Goal: Task Accomplishment & Management: Manage account settings

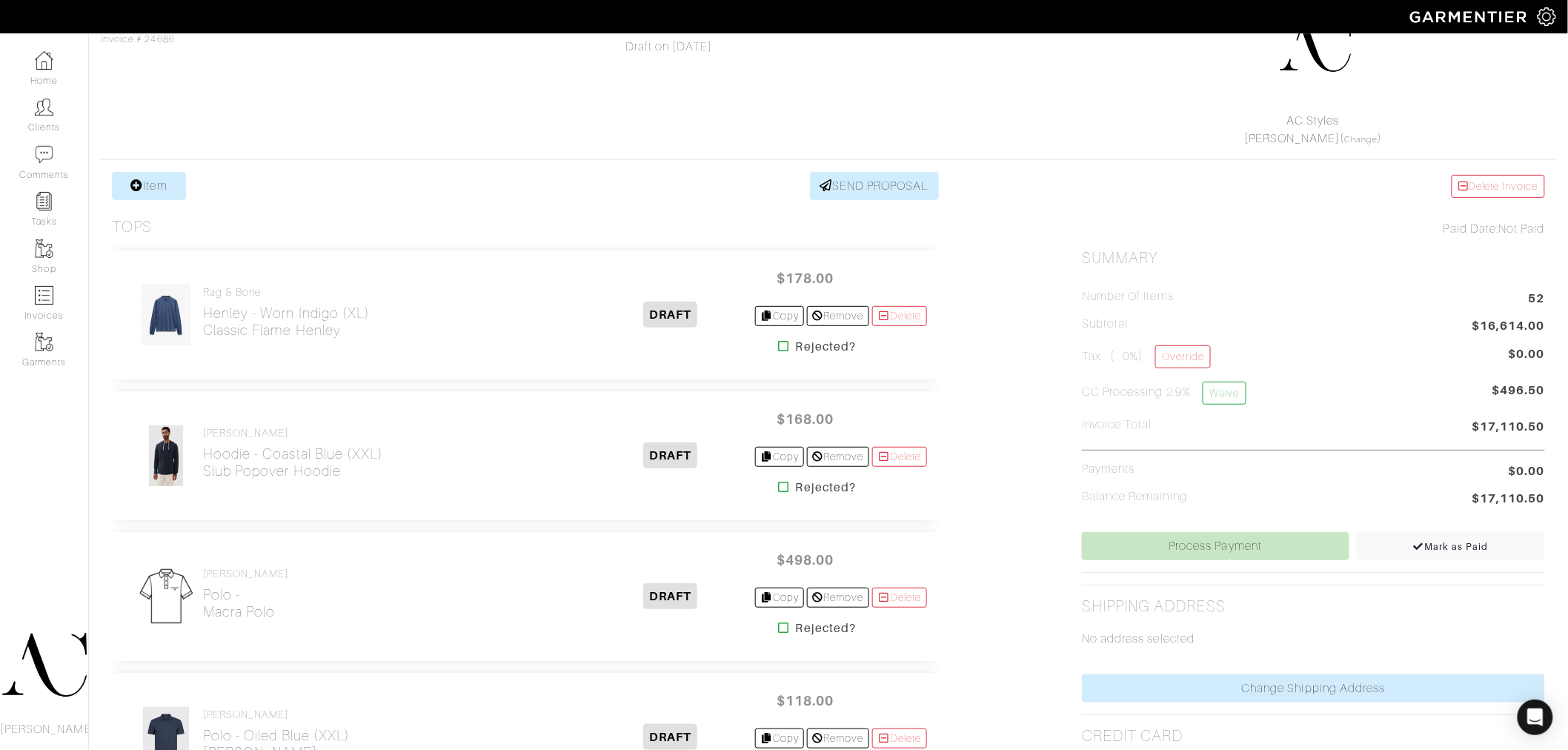
scroll to position [7454, 0]
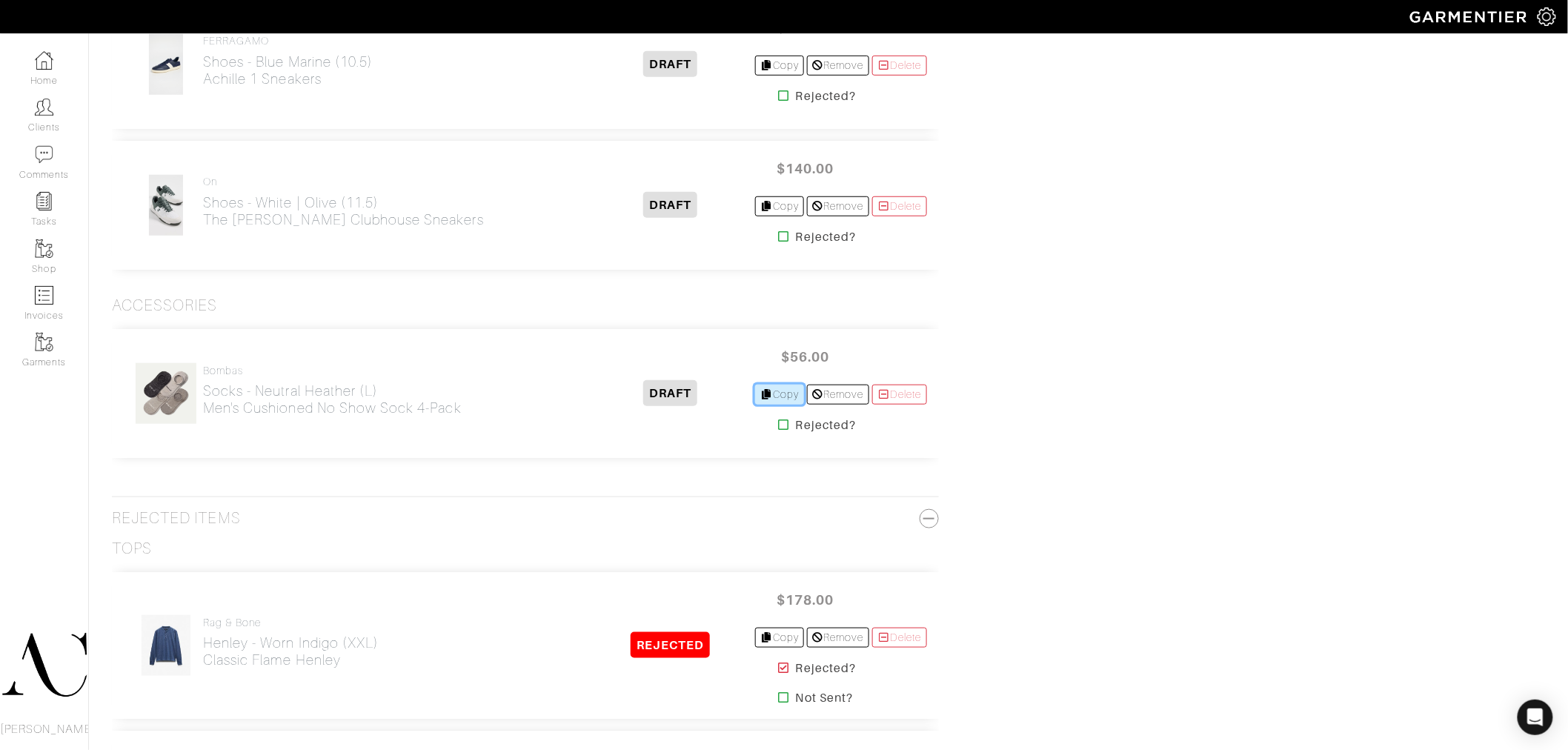
click at [786, 404] on link "Copy" at bounding box center [780, 394] width 49 height 20
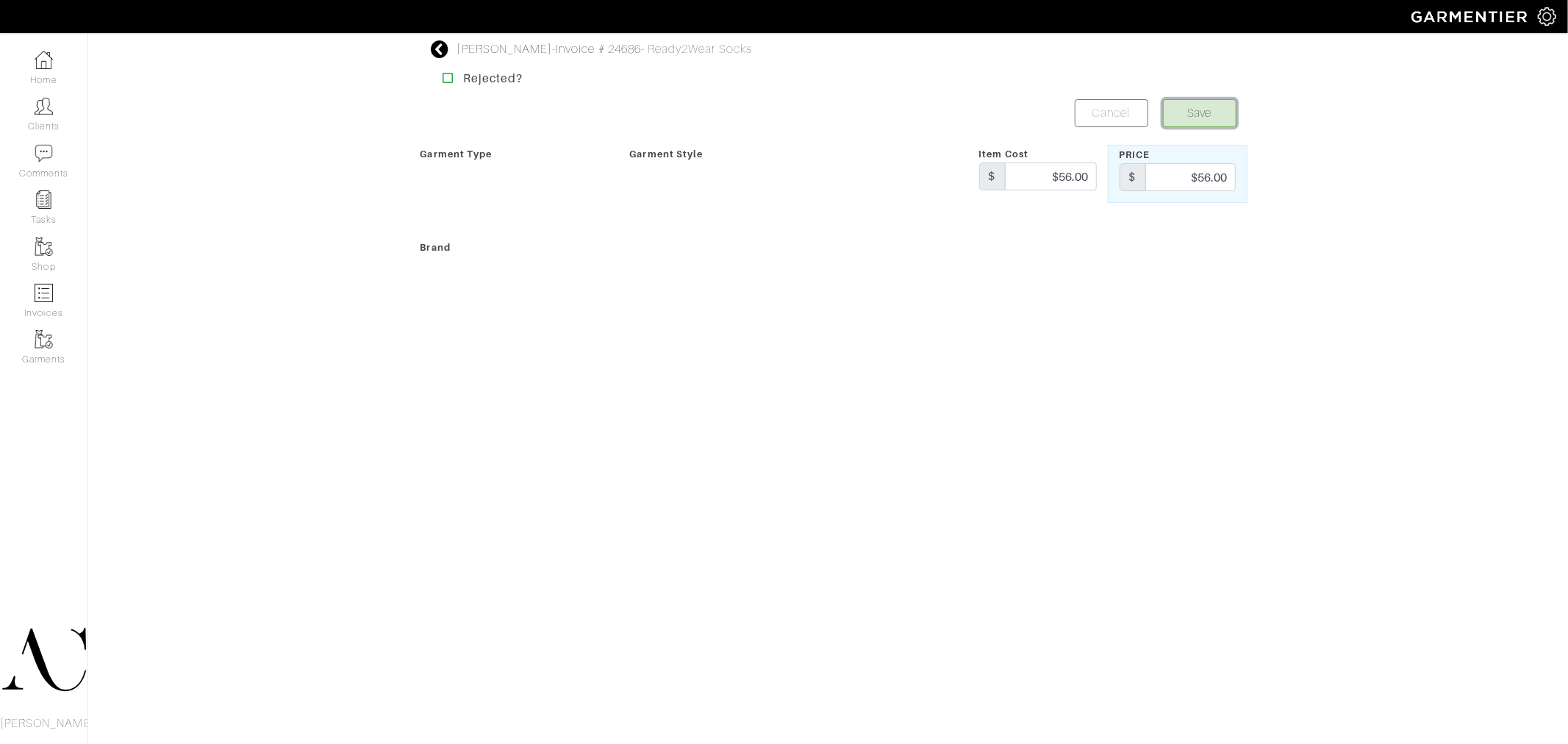
click at [1208, 116] on button "Save" at bounding box center [1199, 113] width 73 height 28
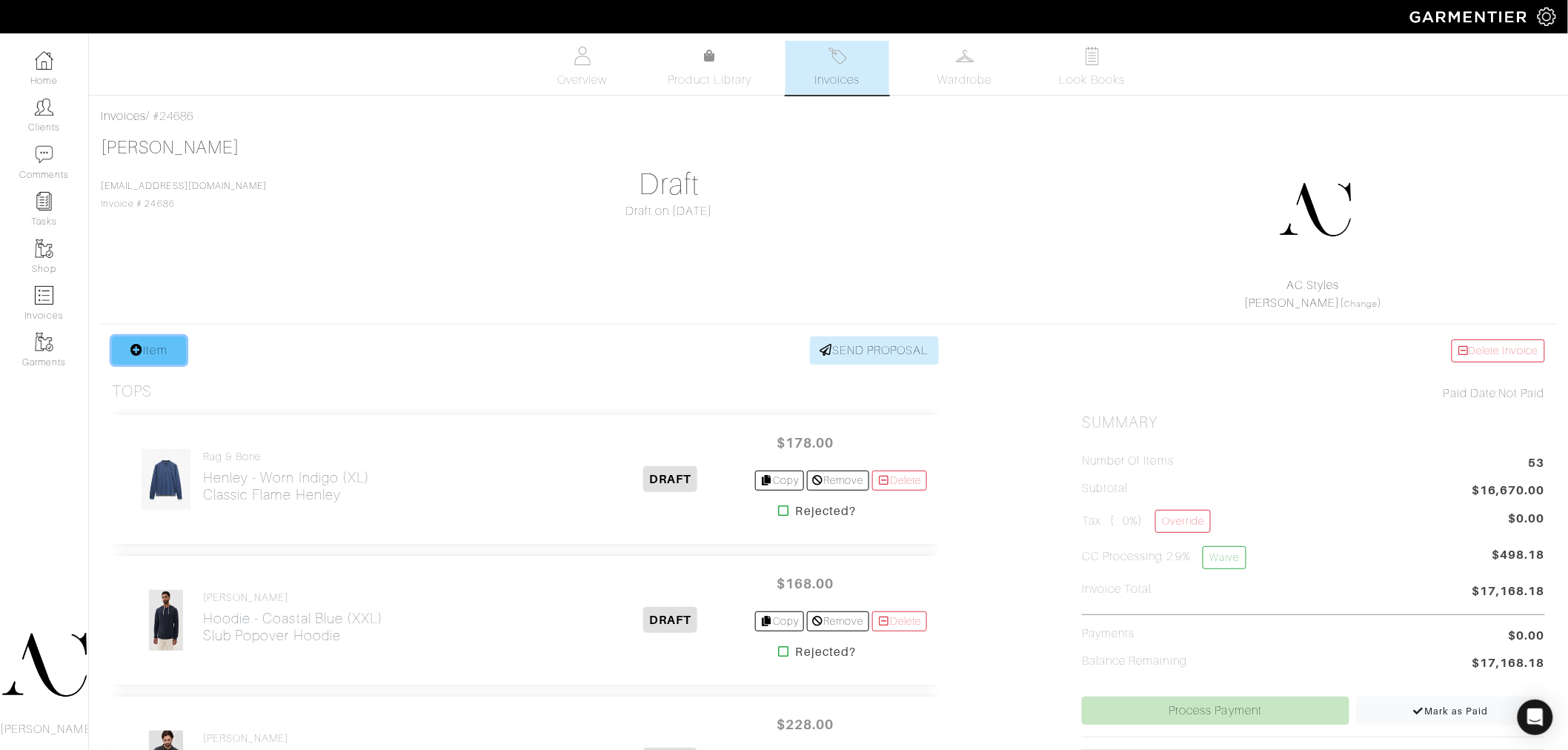
click at [147, 354] on link "Item" at bounding box center [148, 350] width 74 height 28
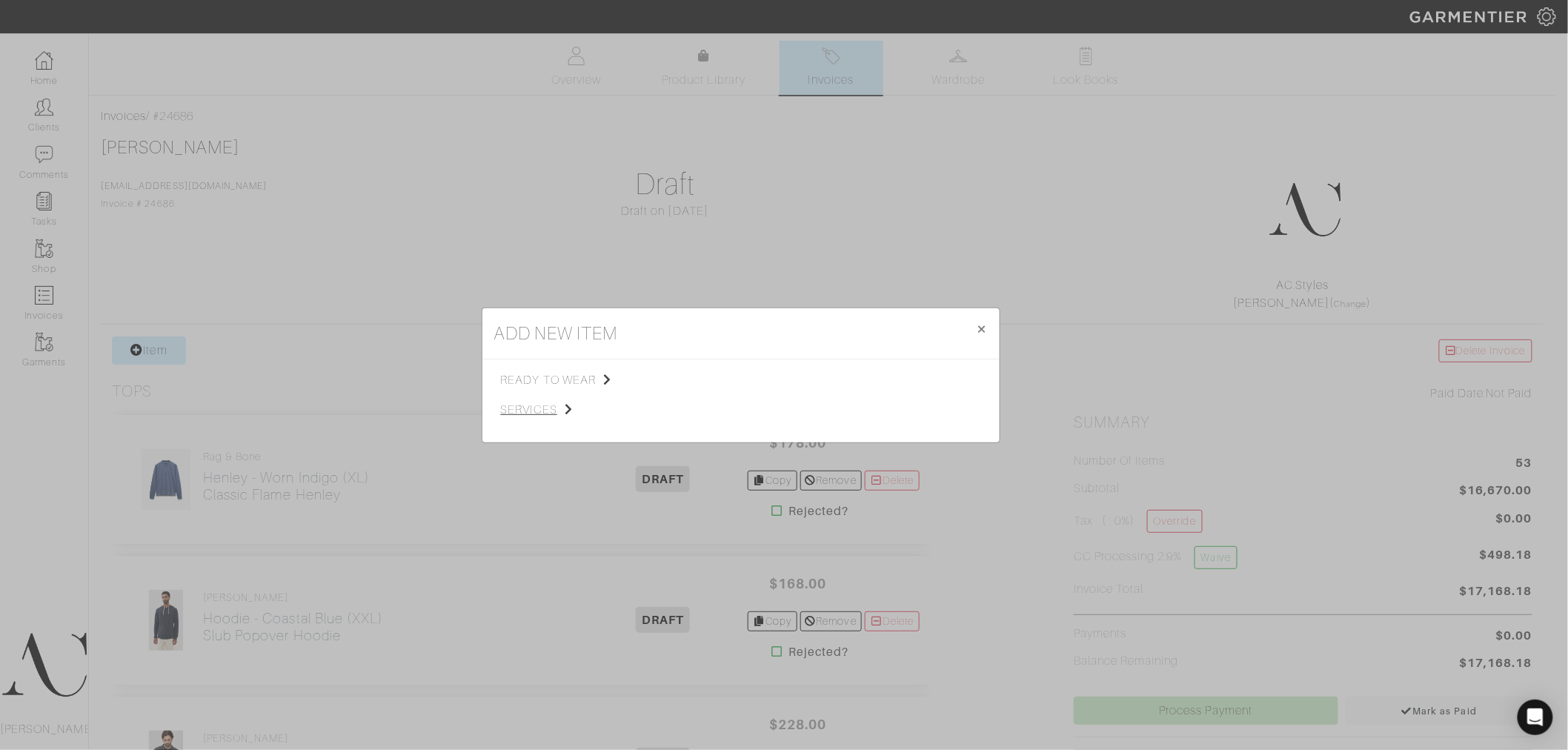
click at [506, 410] on span "services" at bounding box center [575, 409] width 149 height 18
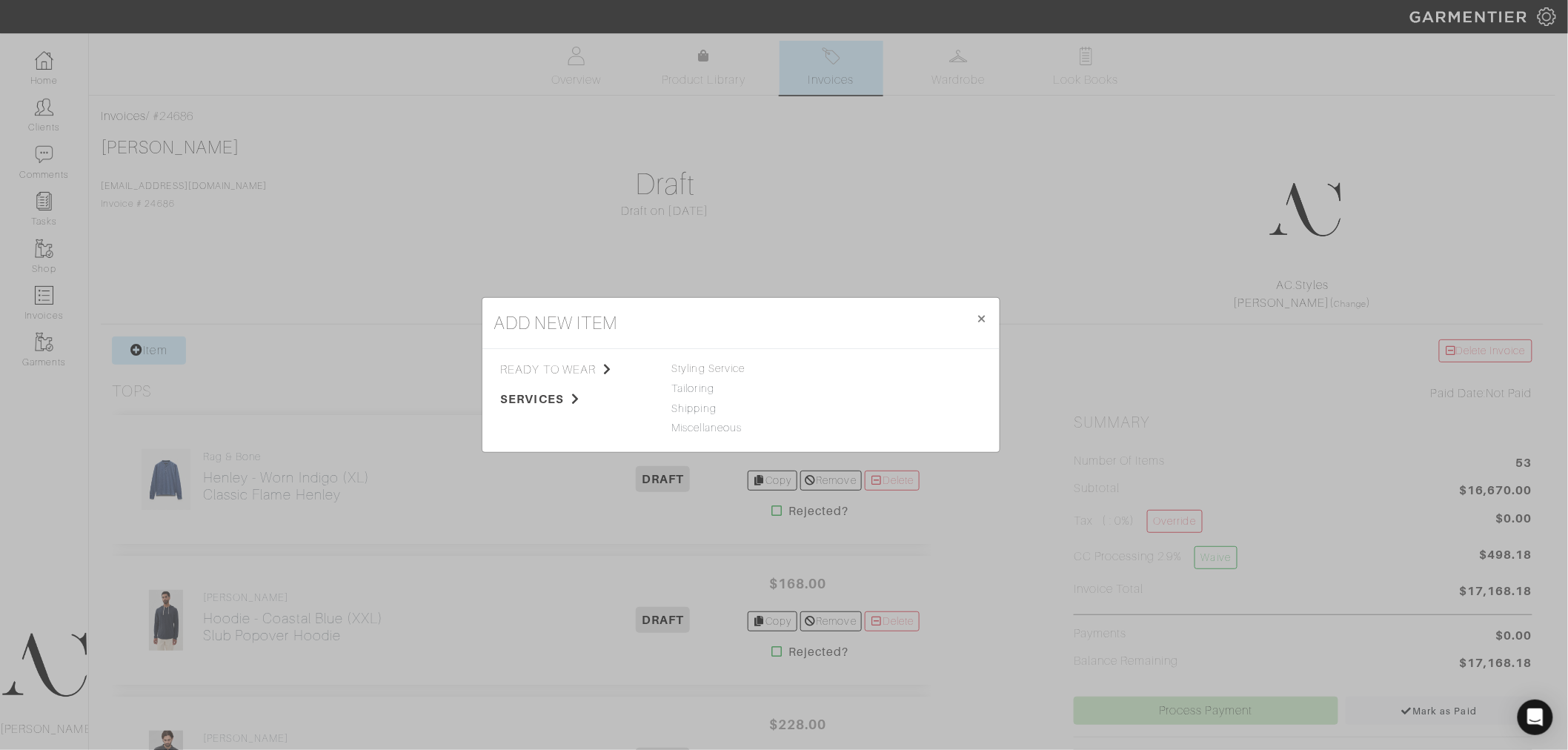
drag, startPoint x: 691, startPoint y: 363, endPoint x: 644, endPoint y: 412, distance: 67.9
click at [644, 412] on div "ready to wear services Tops Bottoms Sport Coats Suiting Outerwear Shoes Swimwea…" at bounding box center [741, 400] width 516 height 79
click at [690, 399] on div "Styling Service Tailoring Shipping Miscellaneous" at bounding box center [741, 398] width 138 height 75
click at [690, 409] on link "Shipping" at bounding box center [694, 408] width 44 height 12
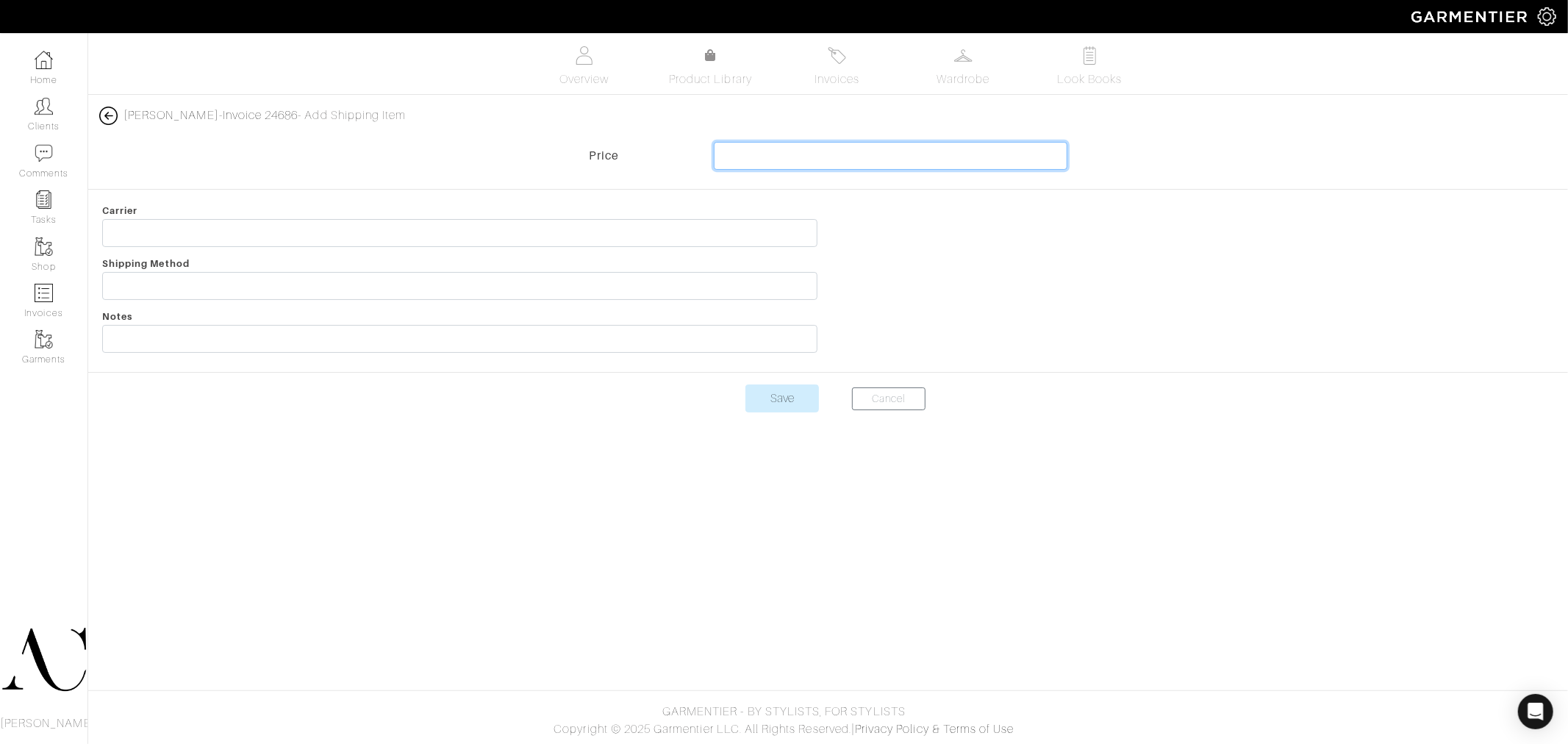
click at [942, 144] on input "text" at bounding box center [891, 156] width 354 height 28
type input "15.9"
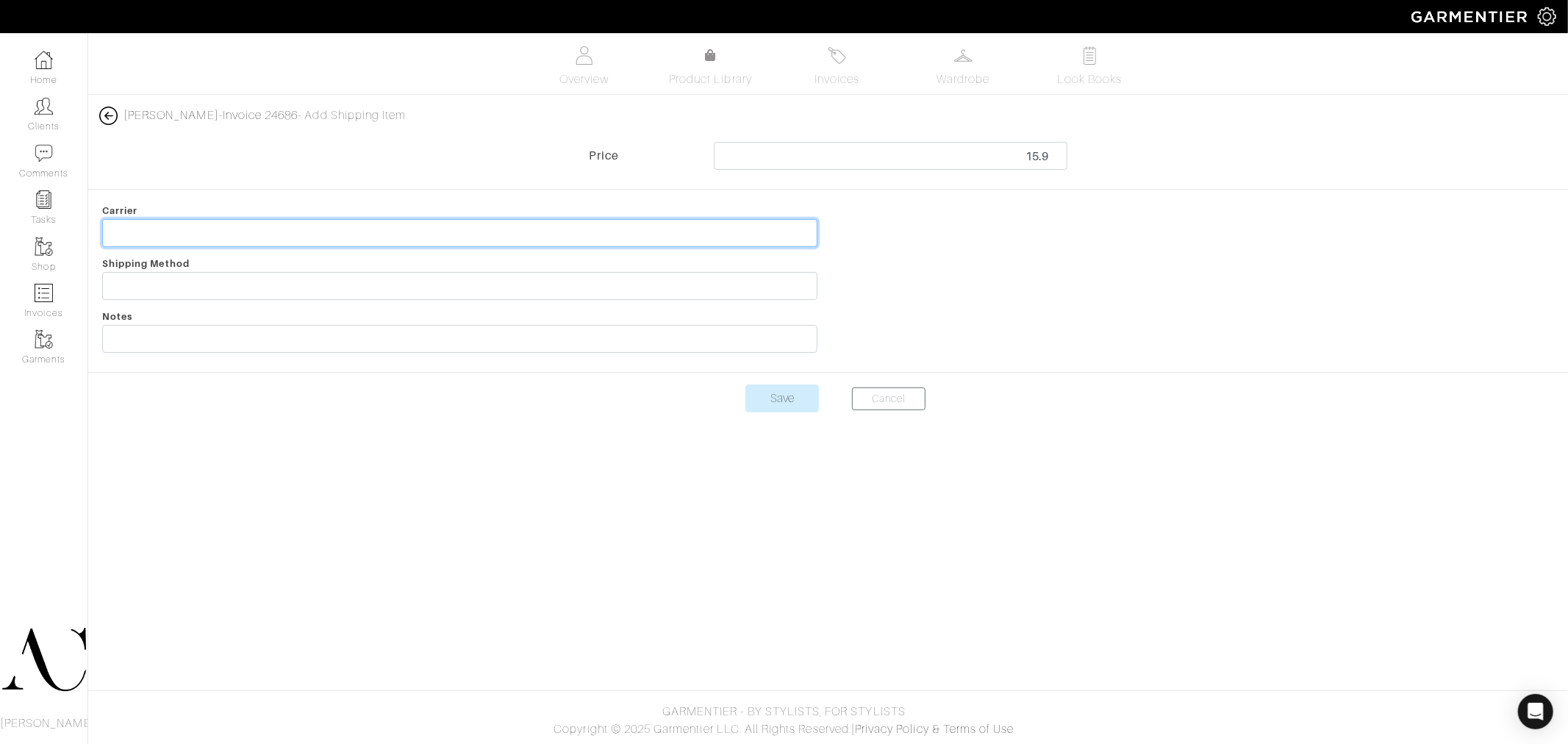
click at [558, 238] on input "text" at bounding box center [460, 233] width 715 height 28
type input "Shipping Fees"
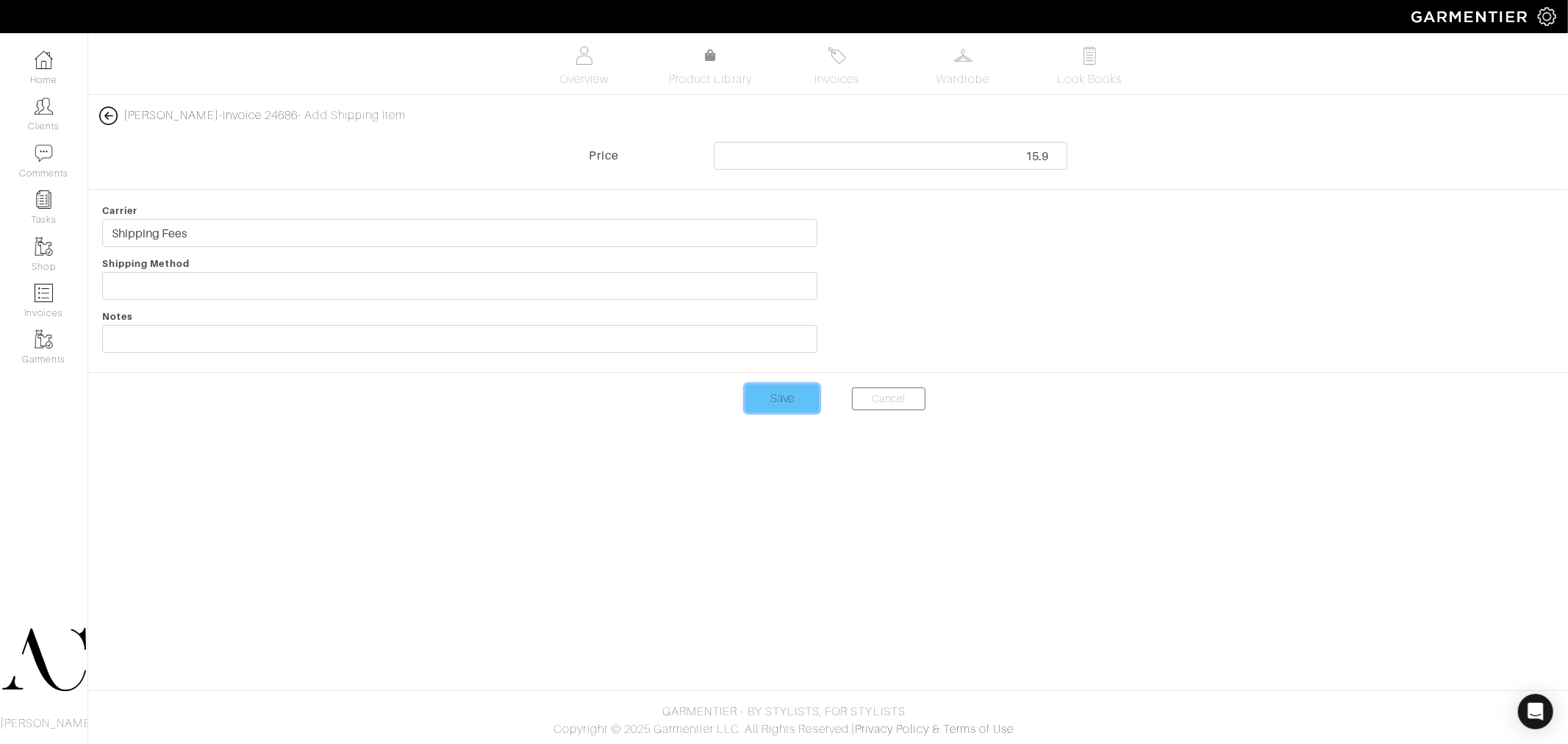
click at [789, 401] on input "Save" at bounding box center [781, 398] width 73 height 28
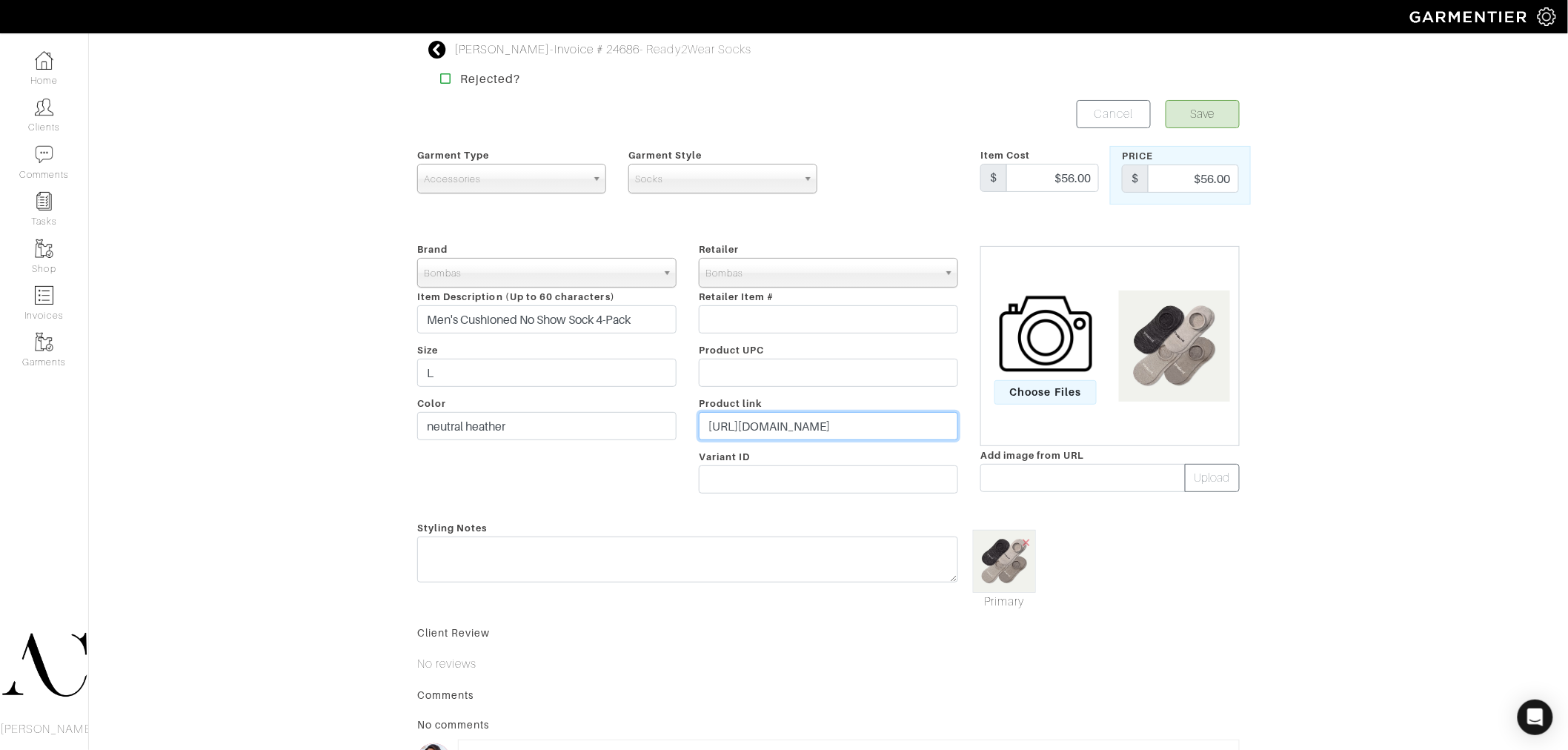
click at [818, 421] on input "https://bombas.com/products/mens-cushioned-no-shows-four-pack?variant=neutral-h…" at bounding box center [828, 426] width 259 height 28
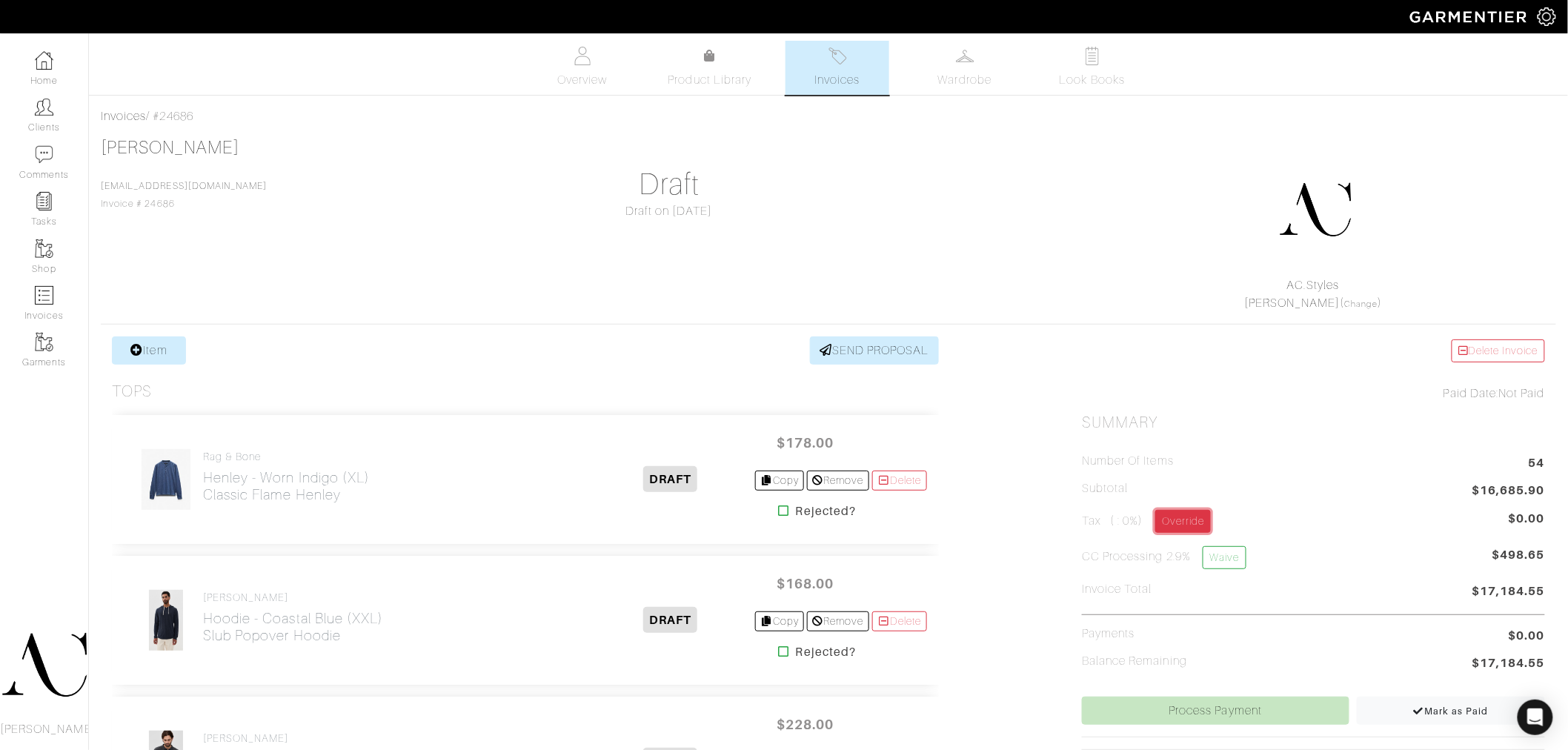
click at [1172, 524] on link "Override" at bounding box center [1183, 521] width 56 height 23
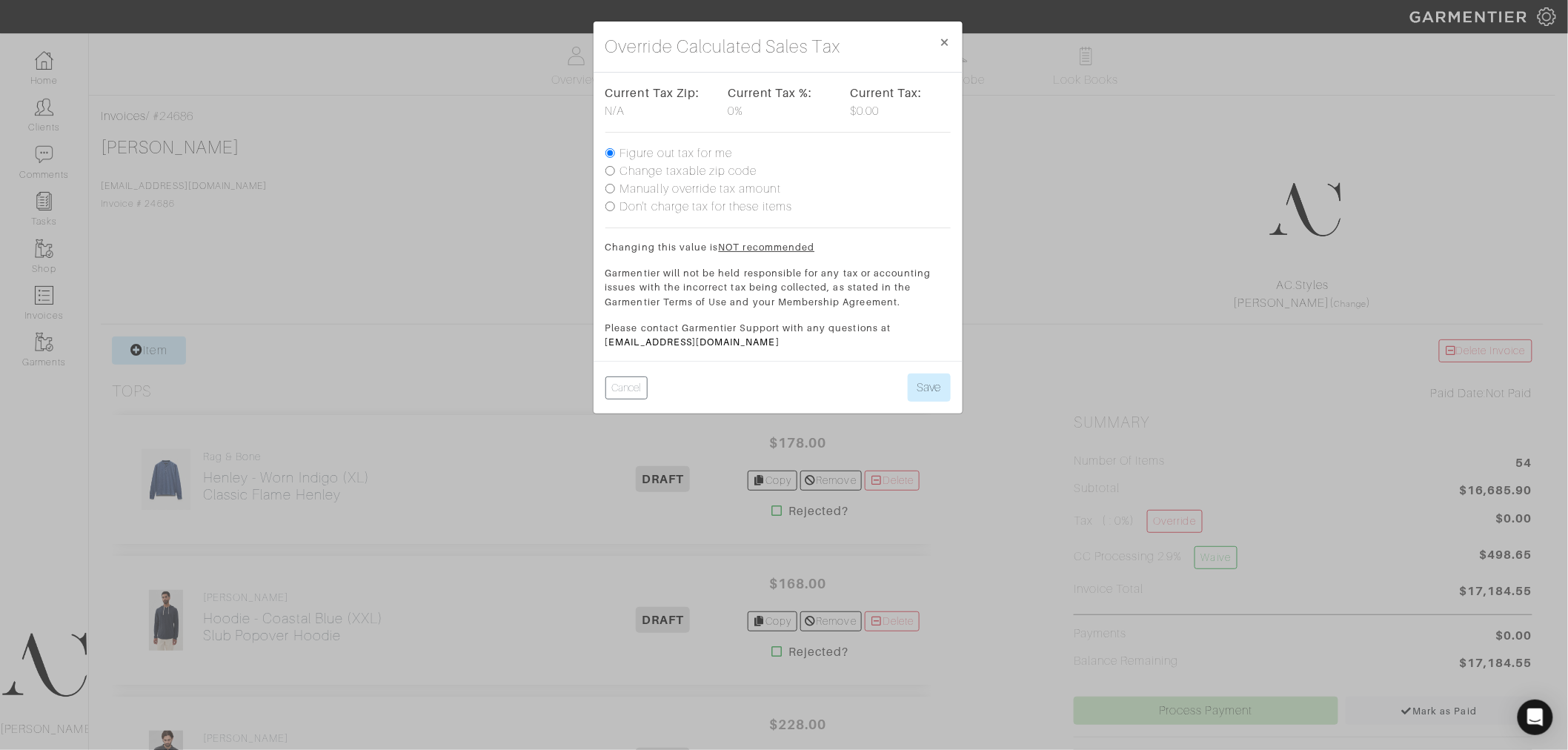
click at [659, 173] on label "Change taxable zip code" at bounding box center [689, 171] width 137 height 18
click at [615, 173] on input "Change taxable zip code" at bounding box center [610, 170] width 10 height 10
radio input "true"
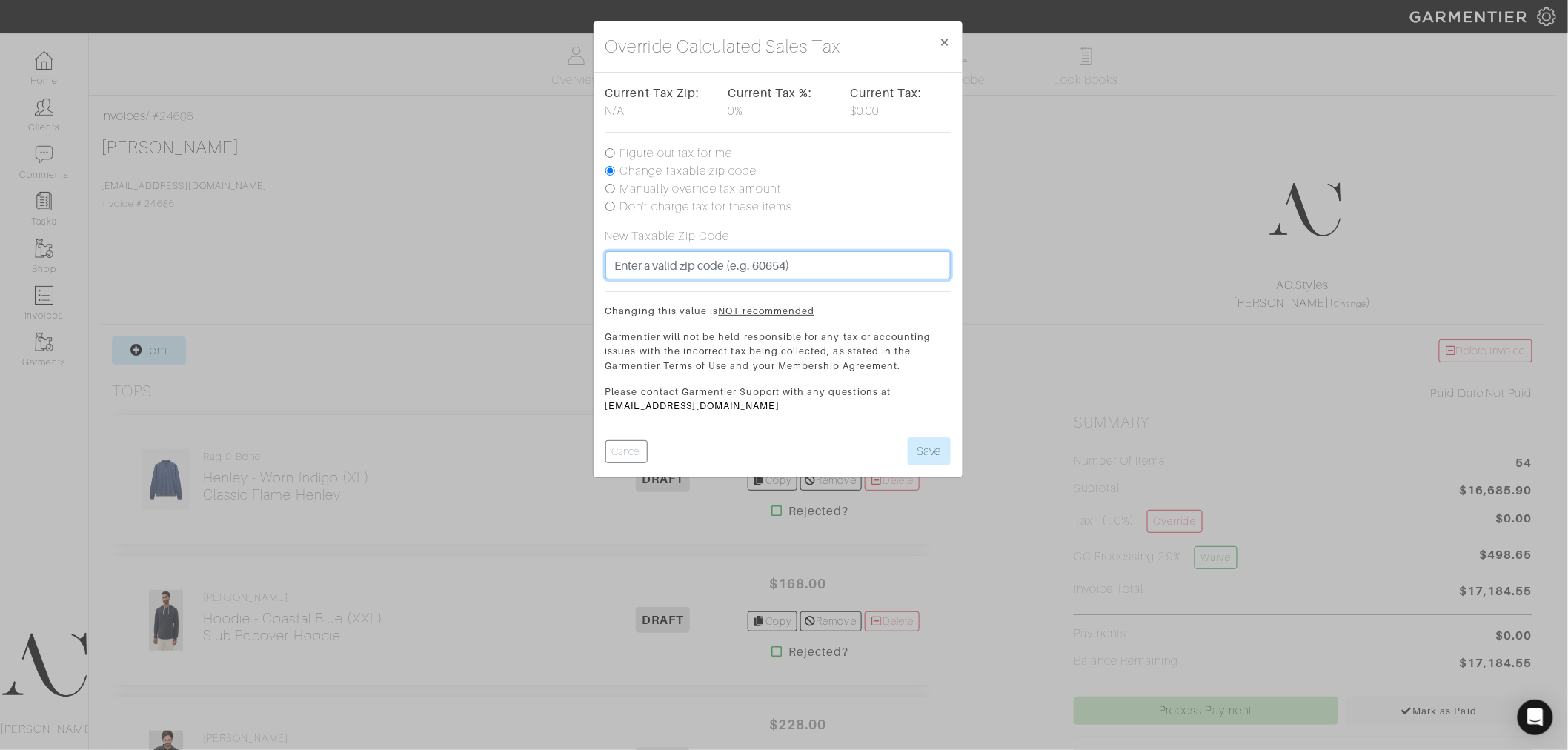
click at [653, 271] on input "text" at bounding box center [778, 265] width 345 height 28
type input "90094"
click at [877, 224] on div "Current Tax Zip: N/A Current Tax %: 0% Current Tax: $0.00 Figure out tax for me…" at bounding box center [778, 248] width 345 height 328
click at [915, 453] on button "Save" at bounding box center [929, 451] width 43 height 28
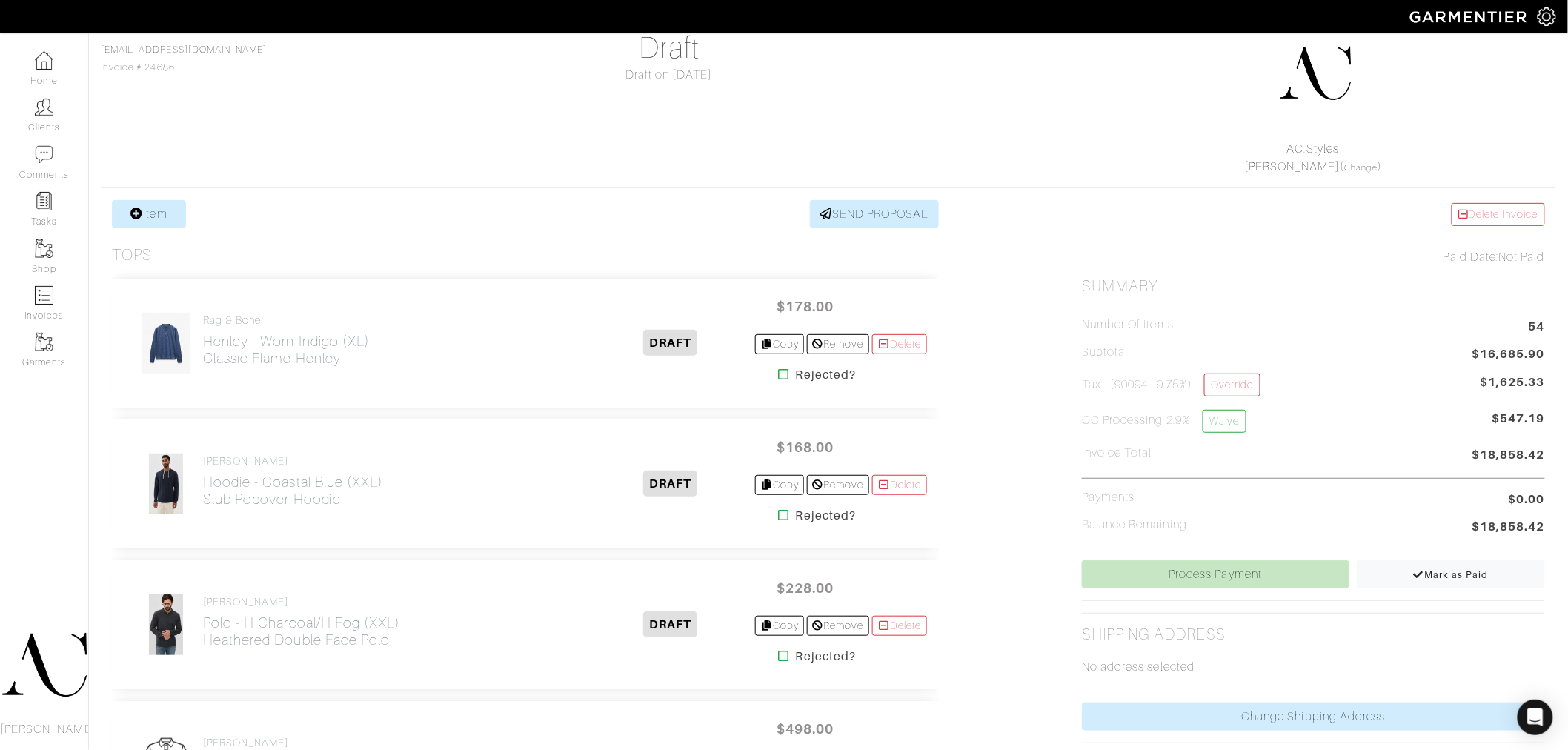
scroll to position [165, 0]
